Goal: Information Seeking & Learning: Learn about a topic

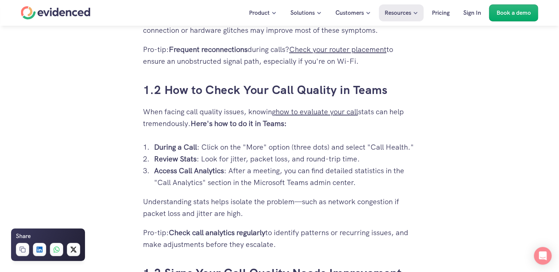
scroll to position [665, 0]
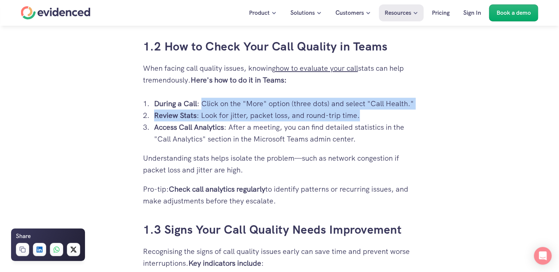
drag, startPoint x: 204, startPoint y: 102, endPoint x: 425, endPoint y: 113, distance: 221.8
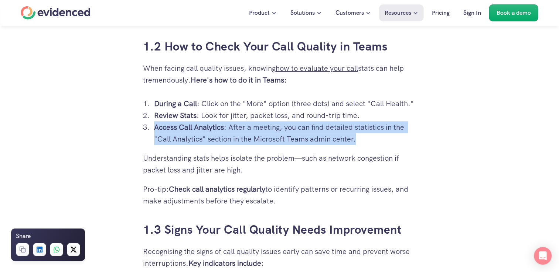
drag, startPoint x: 155, startPoint y: 129, endPoint x: 420, endPoint y: 143, distance: 264.7
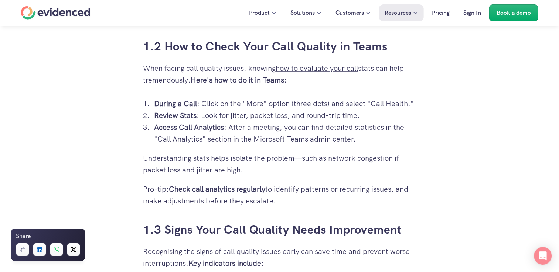
click at [160, 161] on p "Understanding stats helps isolate the problem—such as network congestion if pac…" at bounding box center [279, 164] width 273 height 24
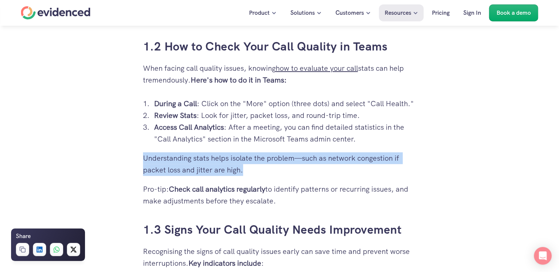
drag, startPoint x: 138, startPoint y: 159, endPoint x: 317, endPoint y: 175, distance: 179.1
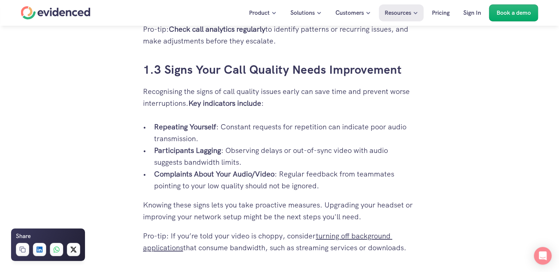
scroll to position [812, 0]
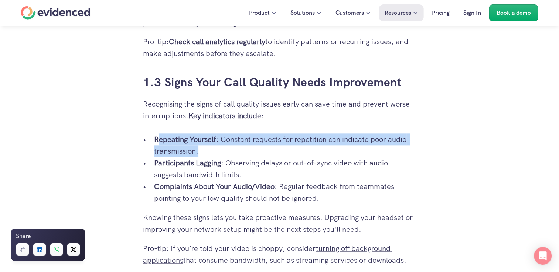
drag, startPoint x: 157, startPoint y: 138, endPoint x: 301, endPoint y: 148, distance: 144.7
click at [301, 148] on p "Repeating Yourself : Constant requests for repetition can indicate poor audio t…" at bounding box center [285, 146] width 262 height 24
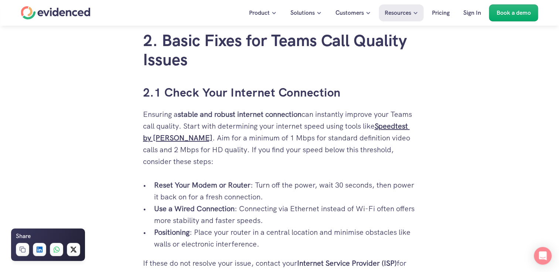
scroll to position [1108, 0]
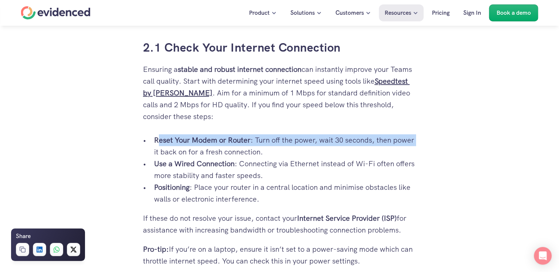
drag, startPoint x: 158, startPoint y: 141, endPoint x: 483, endPoint y: 143, distance: 324.5
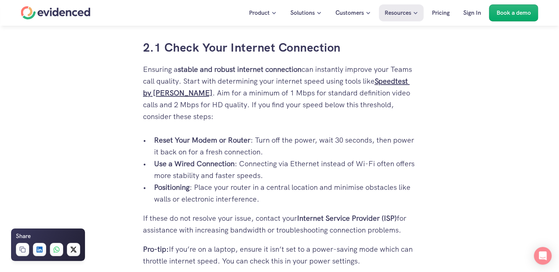
drag, startPoint x: 483, startPoint y: 143, endPoint x: 235, endPoint y: 175, distance: 249.8
click at [294, 180] on p "Use a Wired Connection : Connecting via Ethernet instead of Wi-Fi often offers …" at bounding box center [285, 170] width 262 height 24
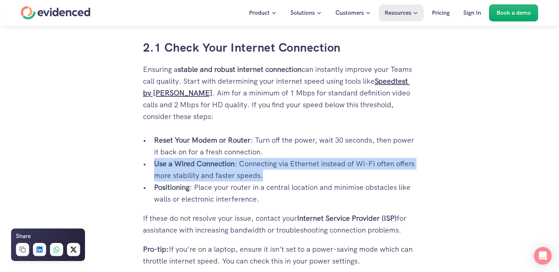
drag, startPoint x: 154, startPoint y: 165, endPoint x: 446, endPoint y: 177, distance: 292.7
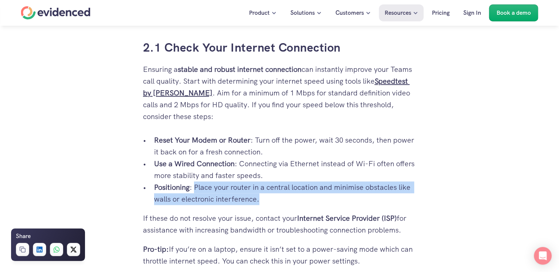
drag, startPoint x: 195, startPoint y: 191, endPoint x: 319, endPoint y: 208, distance: 125.9
drag, startPoint x: 319, startPoint y: 208, endPoint x: 246, endPoint y: 201, distance: 73.5
click at [246, 201] on p "Positioning : Place your router in a central location and minimise obstacles li…" at bounding box center [285, 194] width 262 height 24
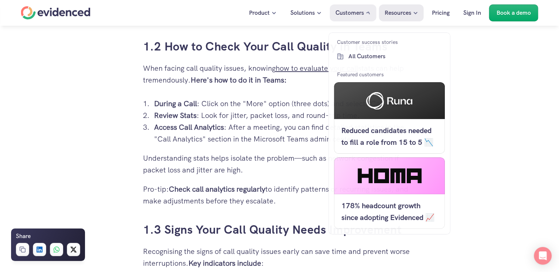
scroll to position [480, 0]
